Goal: Navigation & Orientation: Find specific page/section

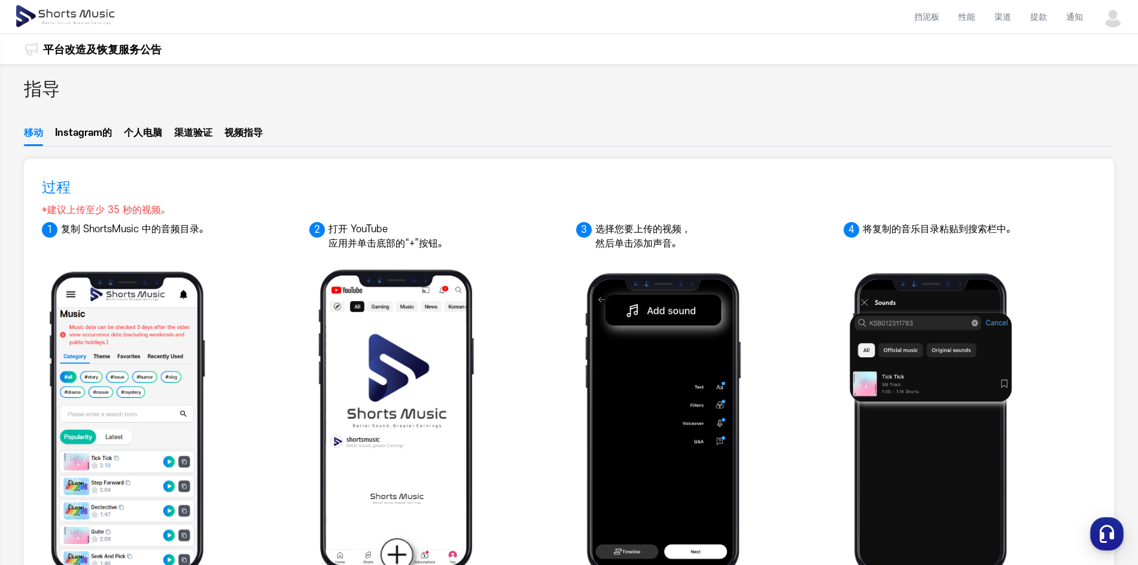
click at [193, 135] on span "验证" at bounding box center [202, 133] width 19 height 10
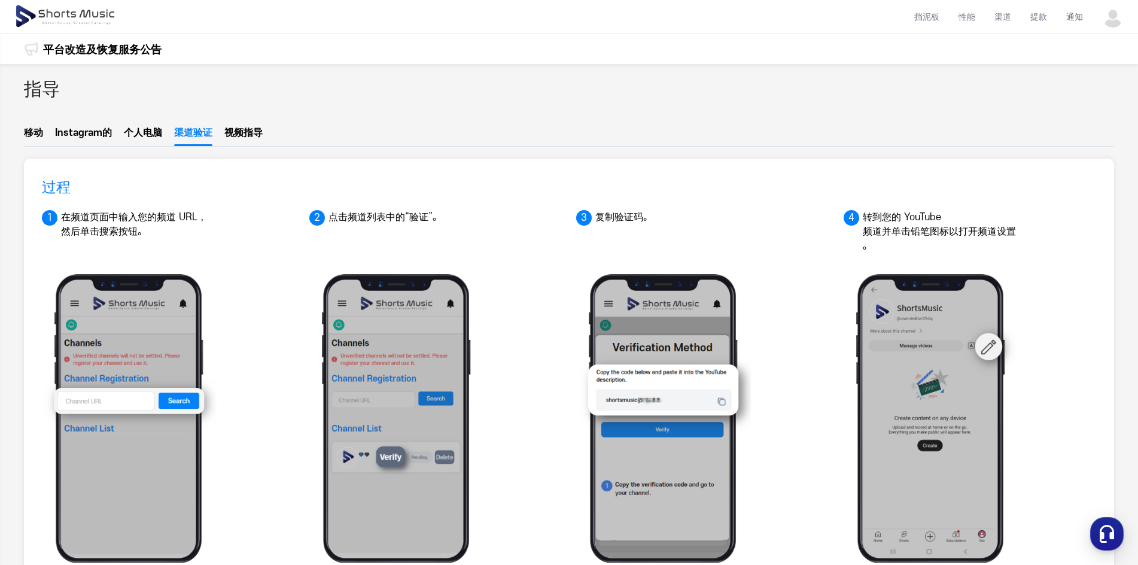
click at [145, 133] on button "个人电脑" at bounding box center [143, 136] width 38 height 20
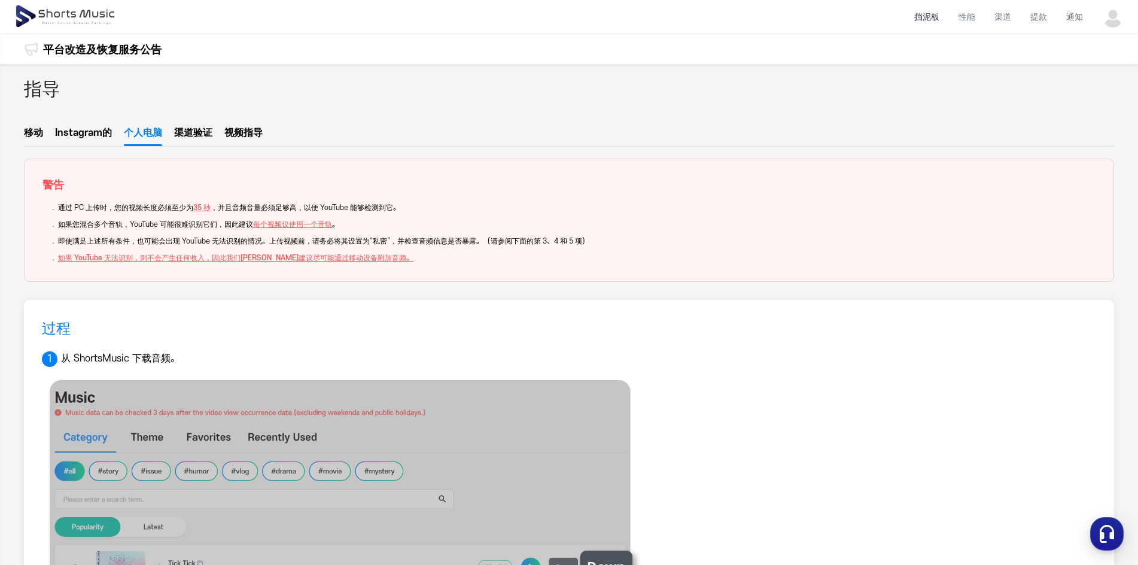
click at [926, 22] on li "挡泥板" at bounding box center [926, 17] width 44 height 32
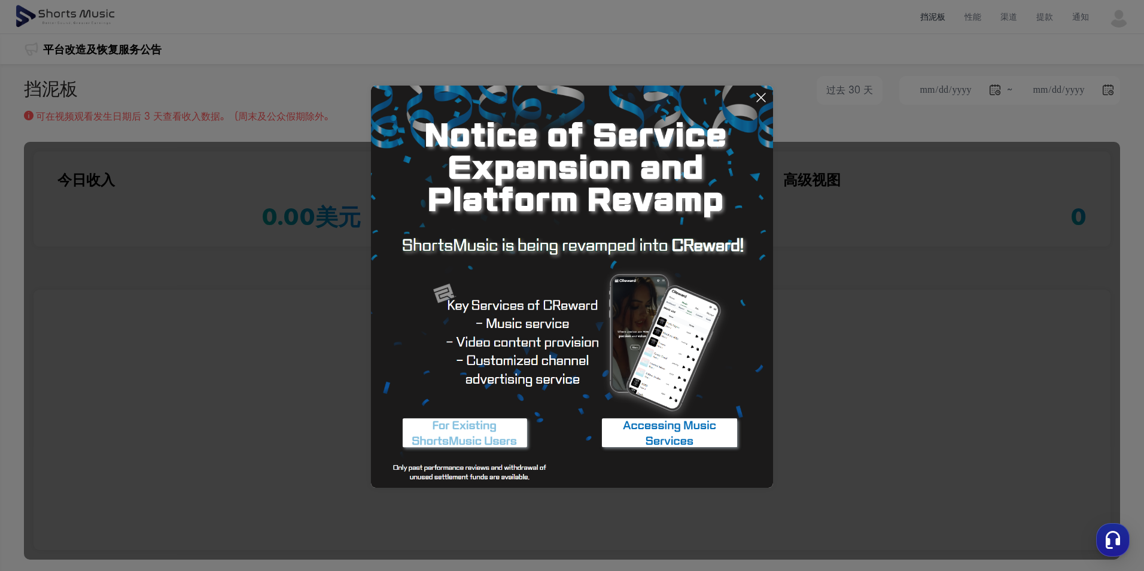
click at [761, 93] on icon at bounding box center [761, 97] width 14 height 14
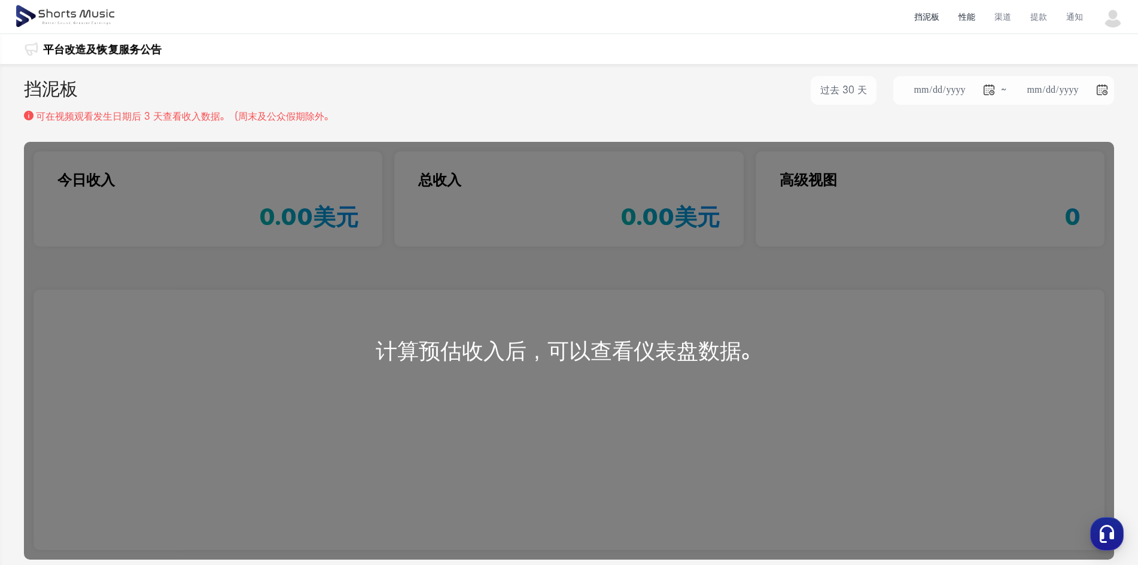
click at [975, 17] on li "性能" at bounding box center [967, 17] width 36 height 32
